Goal: Register for event/course

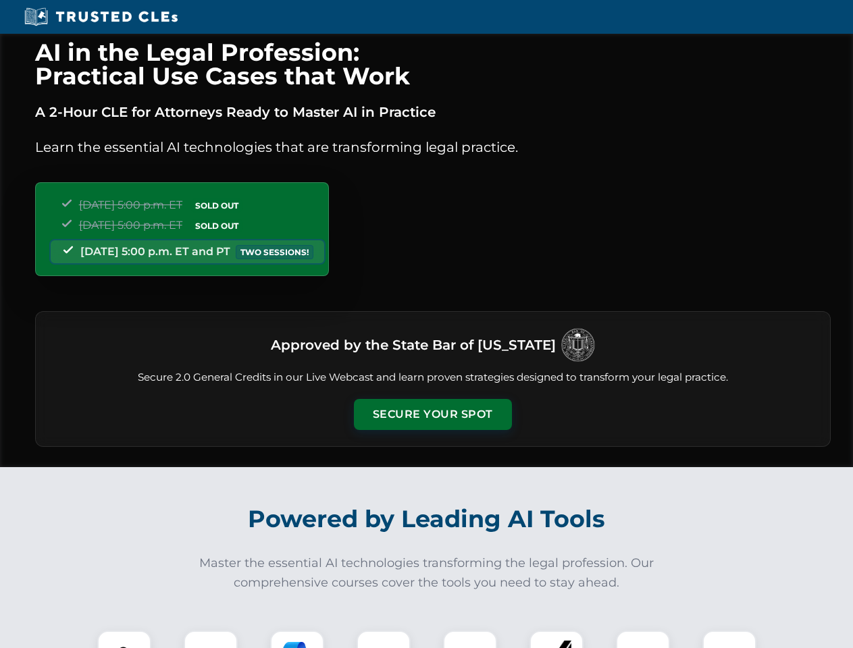
click at [432, 415] on button "Secure Your Spot" at bounding box center [433, 414] width 158 height 31
click at [124, 640] on img at bounding box center [124, 657] width 39 height 39
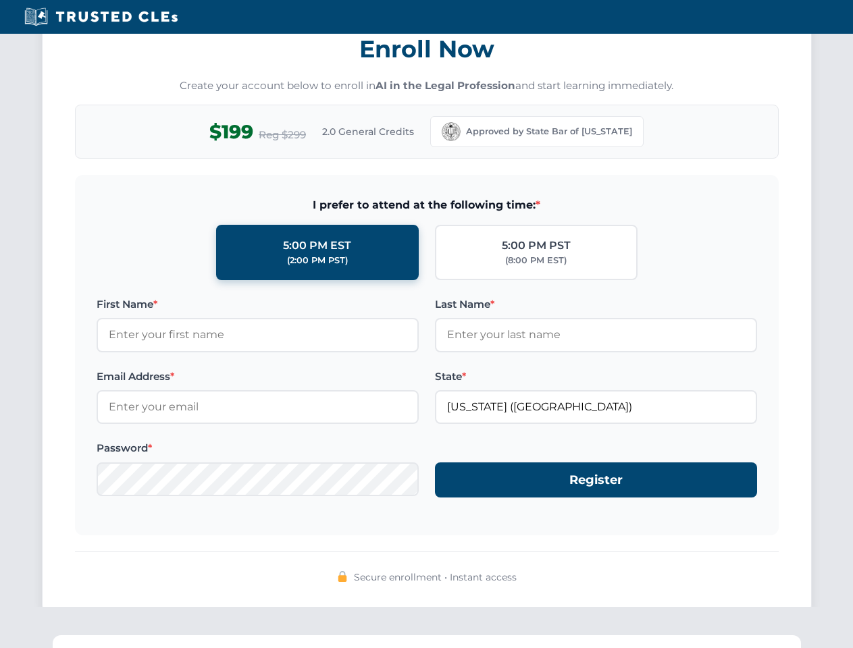
scroll to position [1326, 0]
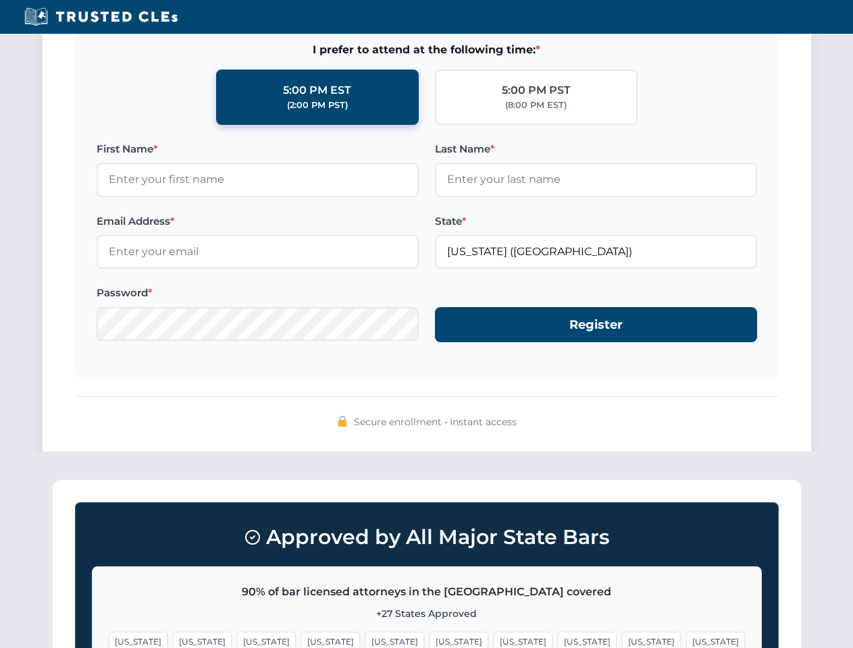
click at [622, 640] on span "[US_STATE]" at bounding box center [651, 642] width 59 height 20
